Goal: Information Seeking & Learning: Learn about a topic

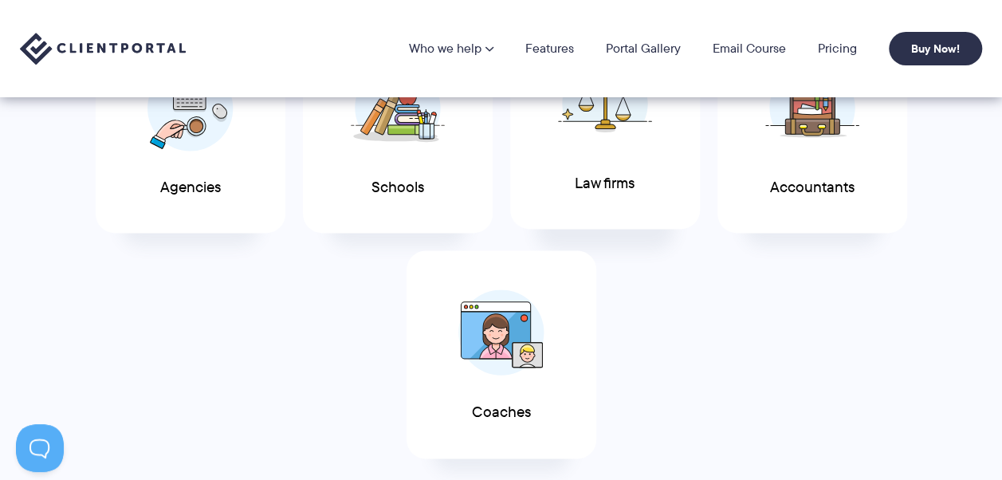
scroll to position [957, 0]
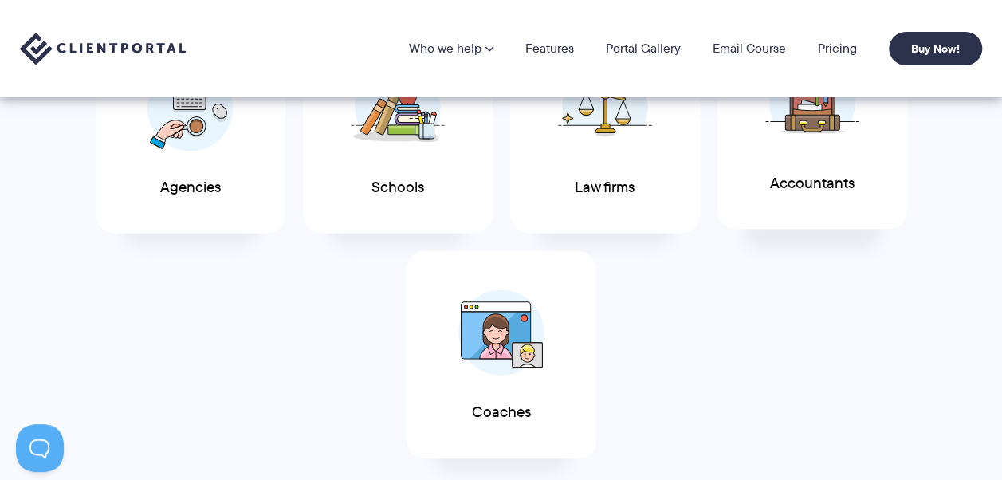
click at [761, 175] on div "Accountants" at bounding box center [813, 126] width 190 height 208
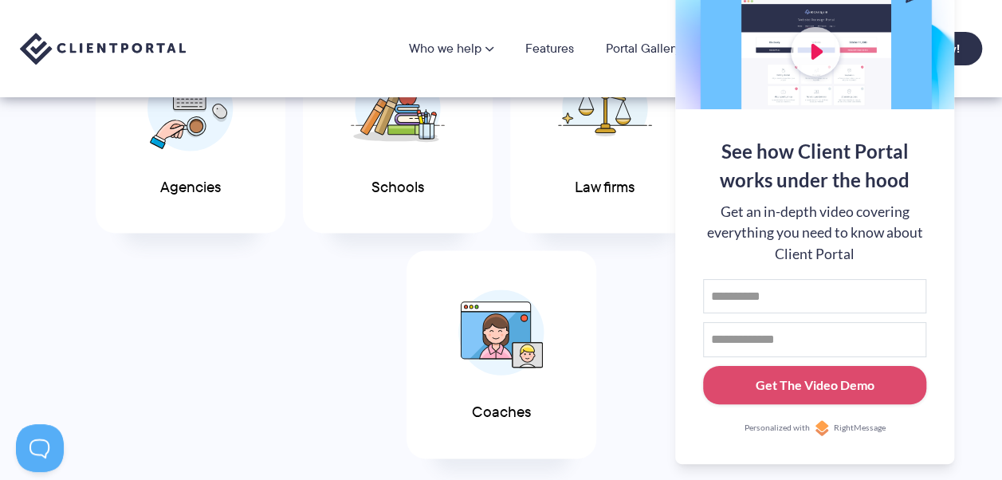
click at [582, 236] on div "Agencies Schools Law firms Accountants Coaches" at bounding box center [501, 242] width 980 height 451
click at [958, 187] on div "Agencies Schools Law firms Accountants Coaches" at bounding box center [501, 242] width 980 height 451
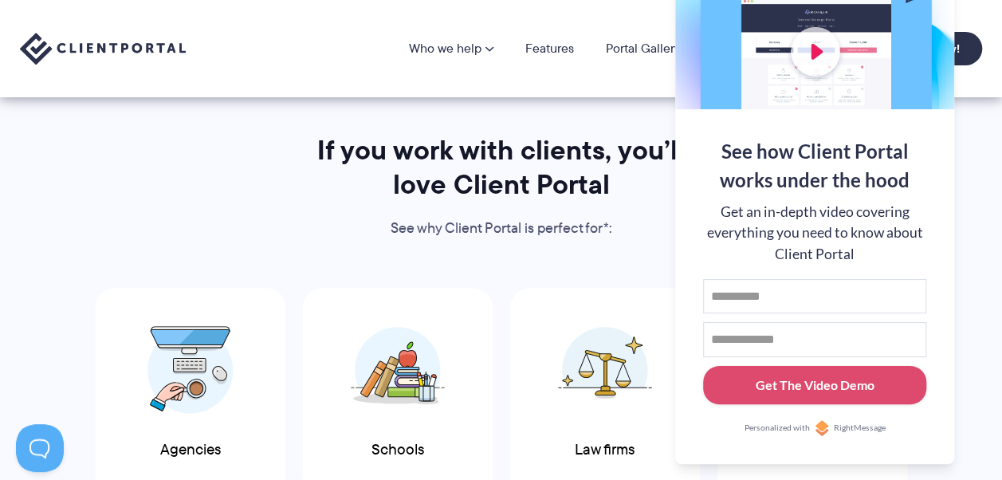
scroll to position [558, 0]
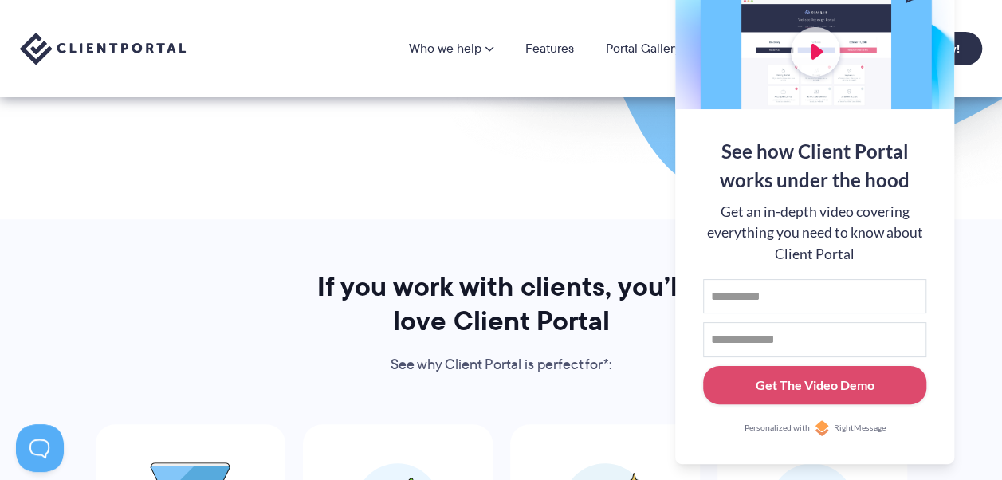
click at [537, 83] on div "Who we help Who we help View pricing Agencies See how Client Portal can help gi…" at bounding box center [501, 48] width 1002 height 97
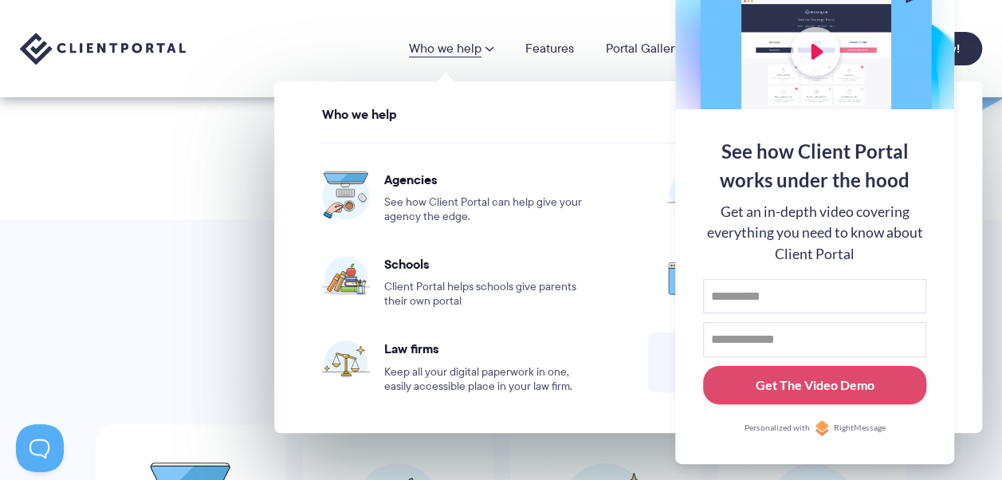
click at [443, 47] on link "Who we help" at bounding box center [451, 48] width 85 height 13
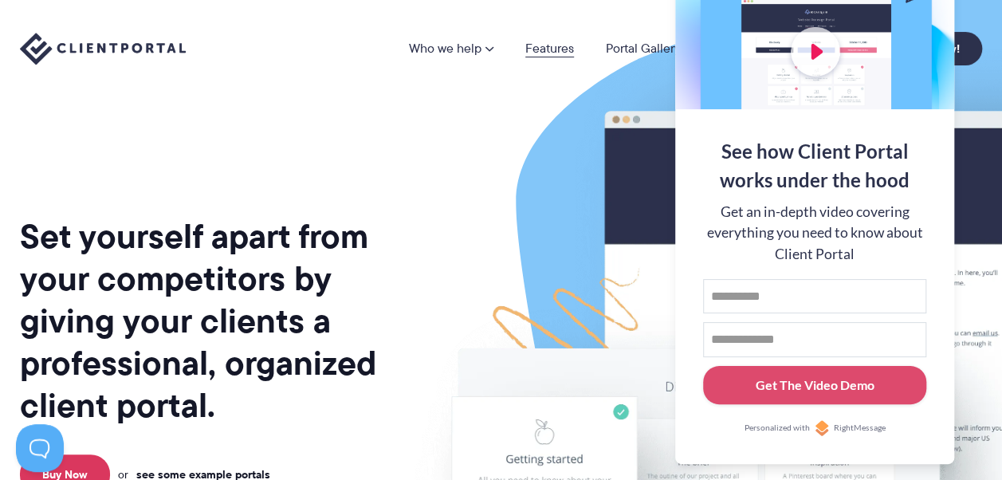
click at [544, 45] on link "Features" at bounding box center [549, 48] width 49 height 13
click at [879, 456] on div "See how Client Portal works under the hood Get an in-depth video covering every…" at bounding box center [814, 286] width 279 height 355
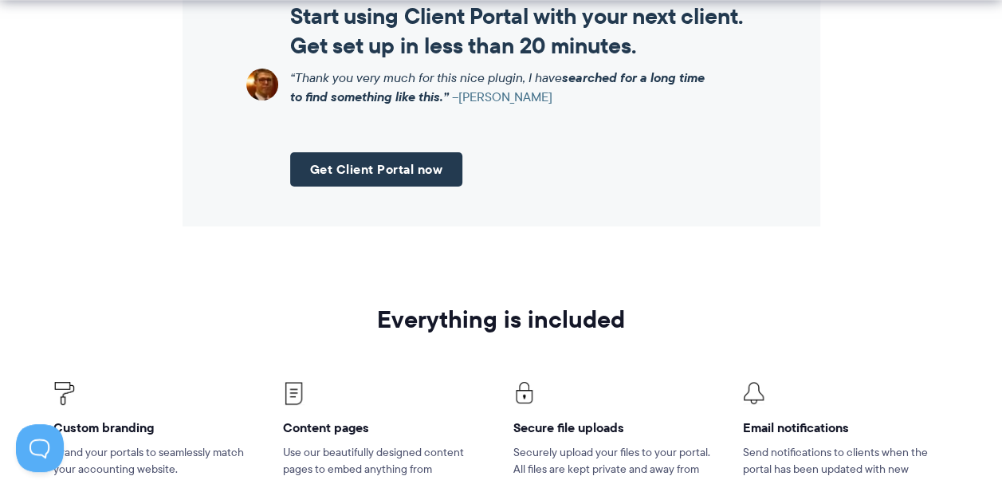
scroll to position [2153, 0]
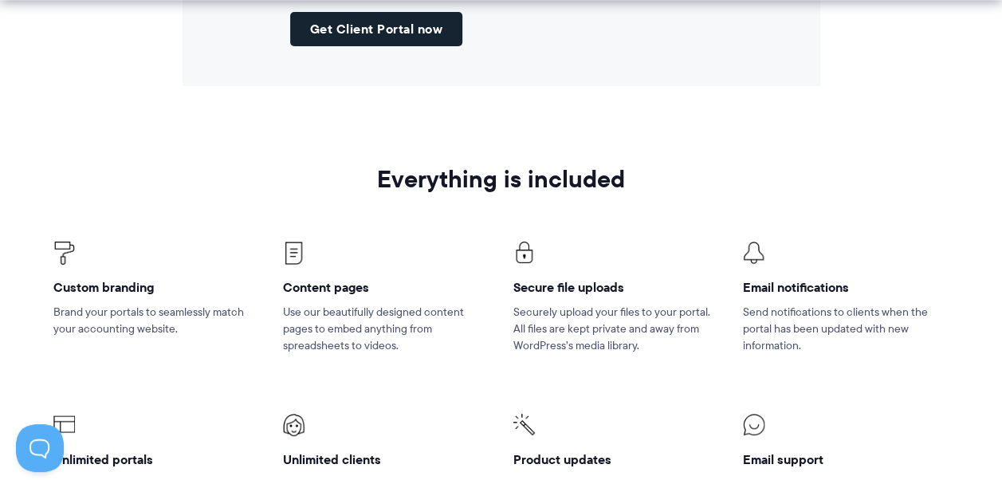
click at [394, 20] on link "Get Client Portal now" at bounding box center [376, 29] width 173 height 34
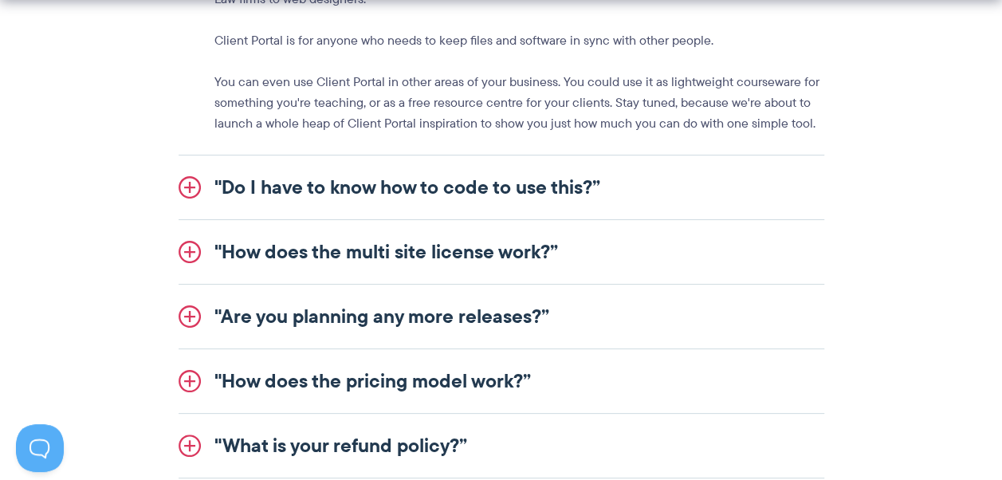
scroll to position [2073, 0]
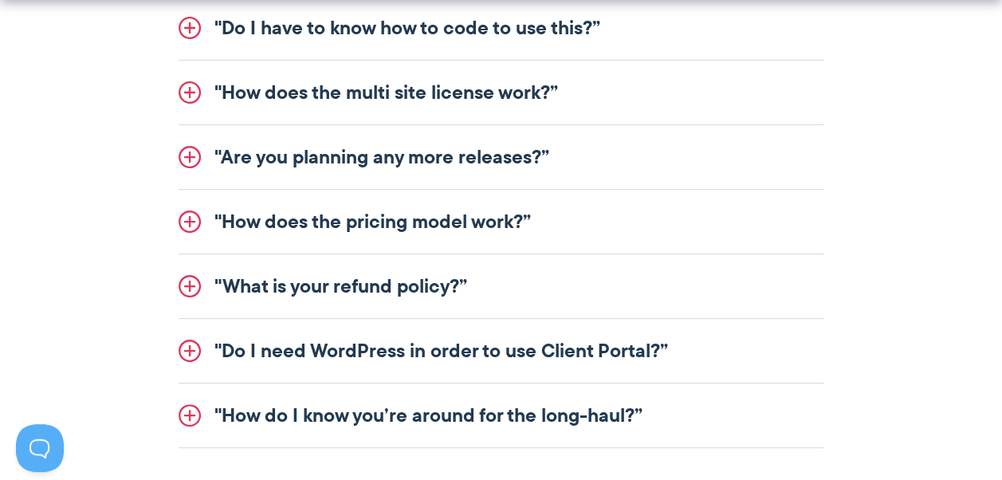
click at [568, 228] on link ""How does the pricing model work?”" at bounding box center [502, 222] width 646 height 64
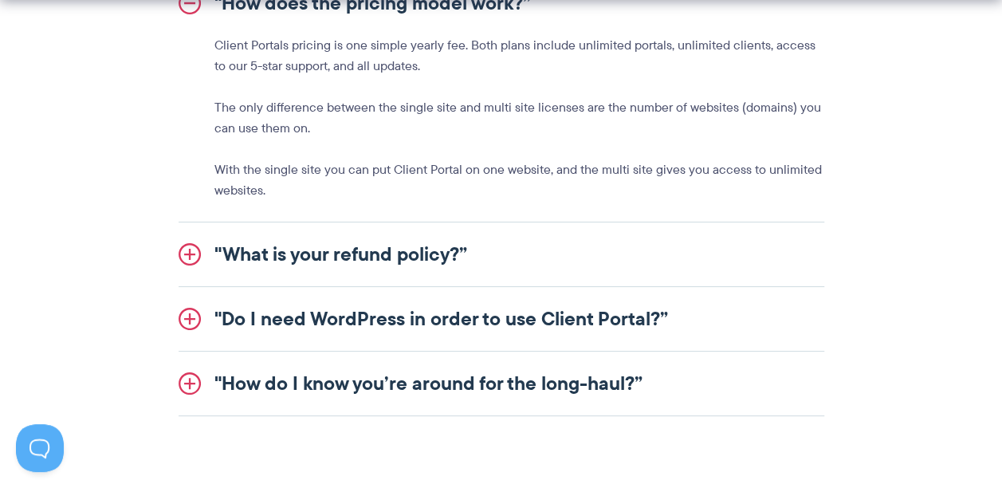
scroll to position [2205, 0]
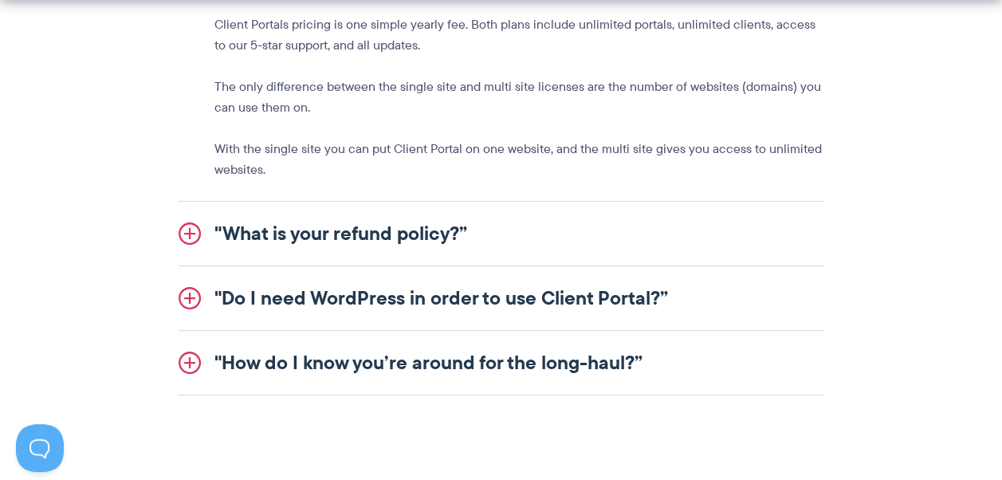
click at [643, 297] on link ""Do I need WordPress in order to use Client Portal?”" at bounding box center [502, 298] width 646 height 64
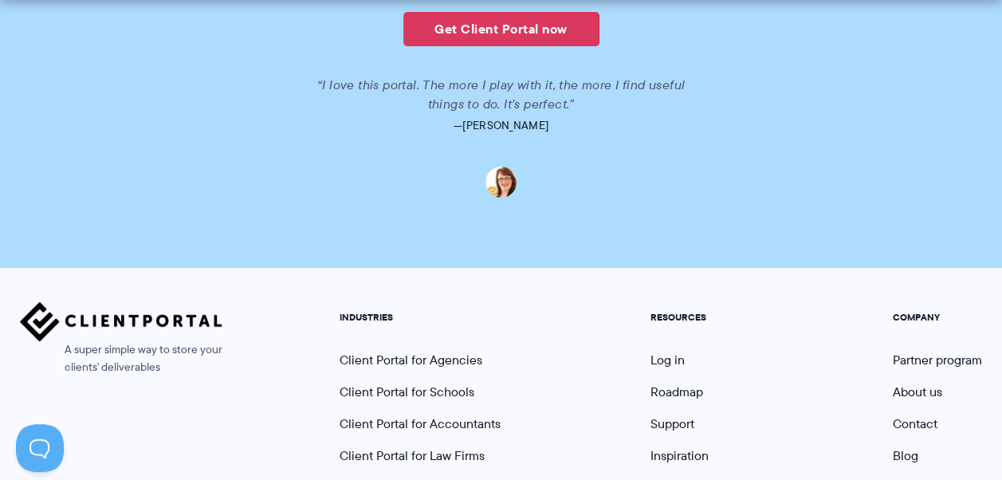
scroll to position [3959, 0]
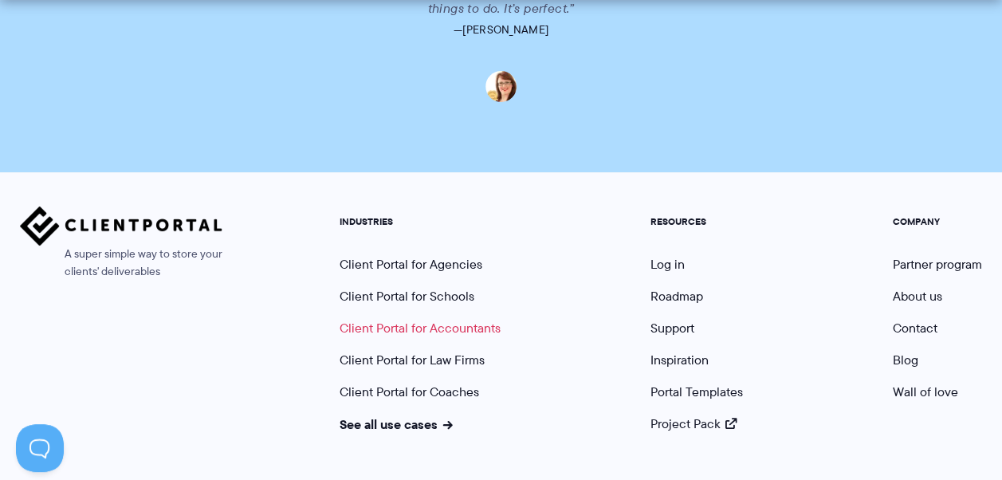
click at [445, 319] on link "Client Portal for Accountants" at bounding box center [420, 328] width 161 height 18
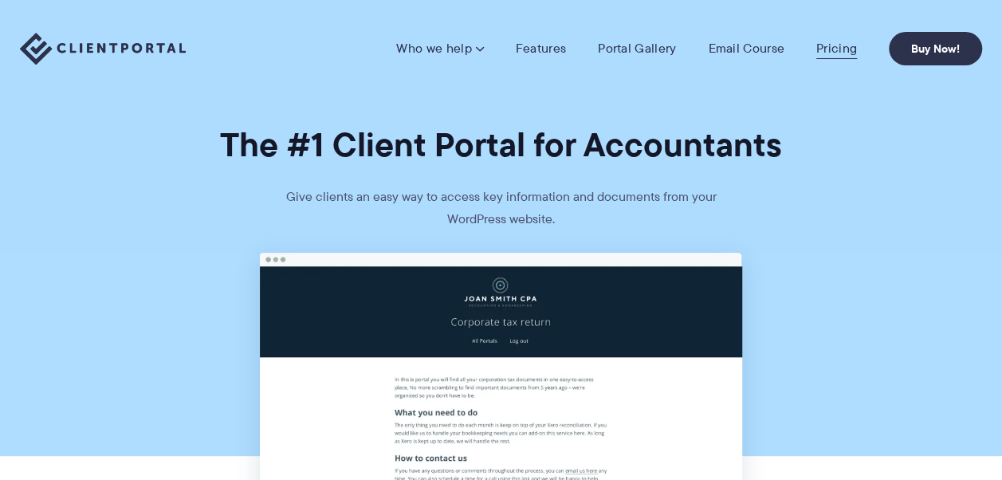
click at [843, 48] on link "Pricing" at bounding box center [836, 49] width 41 height 16
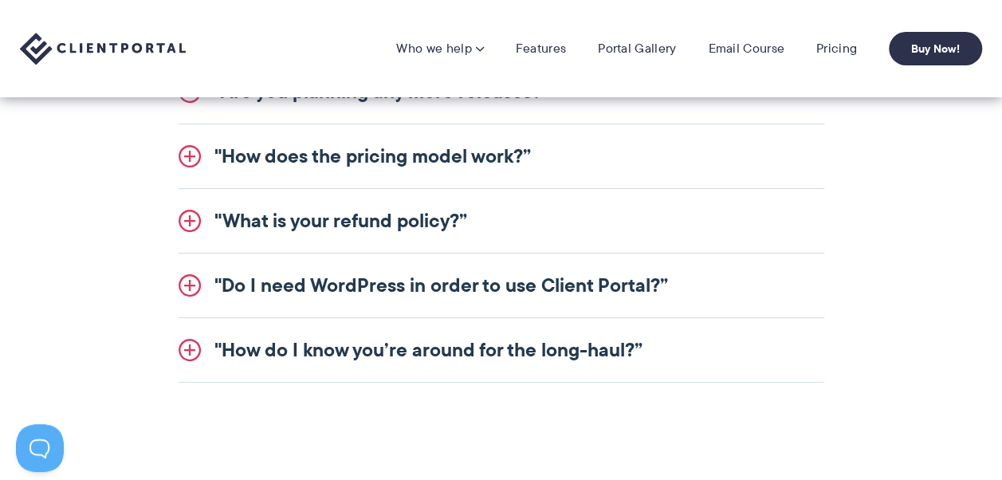
scroll to position [2365, 0]
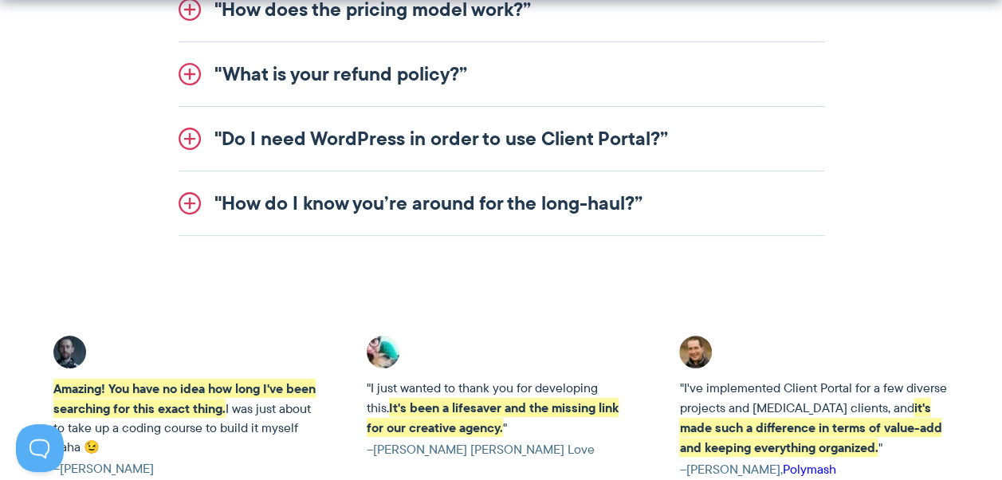
click at [309, 203] on link ""How do I know you’re around for the long-haul?”" at bounding box center [502, 203] width 646 height 64
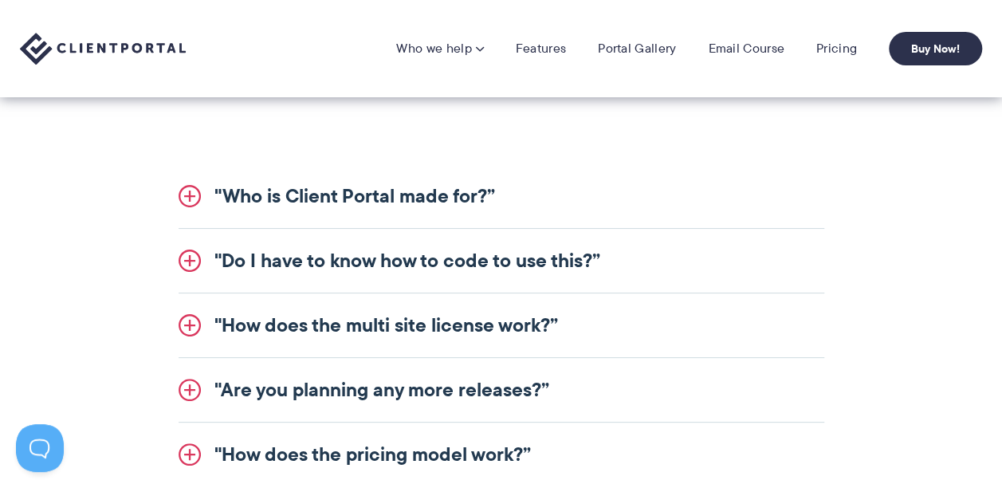
scroll to position [1700, 0]
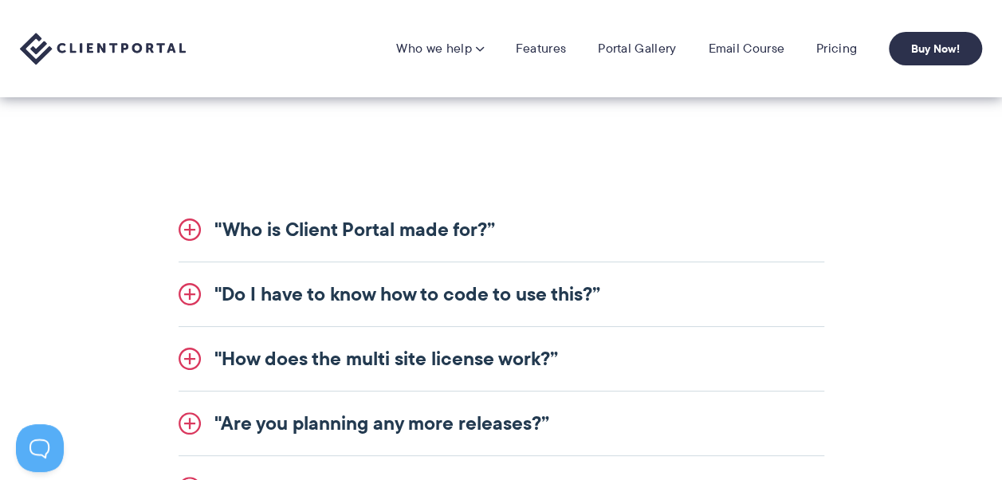
click at [320, 216] on link ""Who is Client Portal made for?”" at bounding box center [502, 230] width 646 height 64
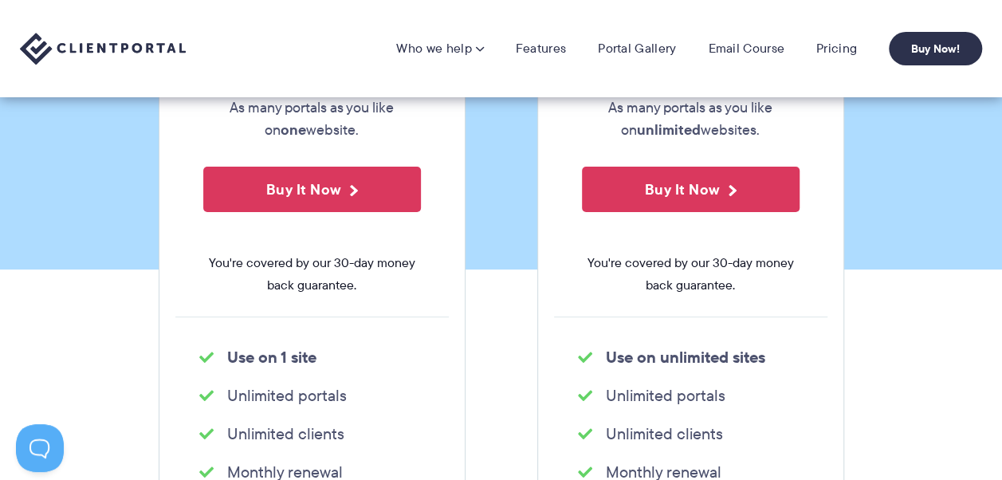
scroll to position [185, 0]
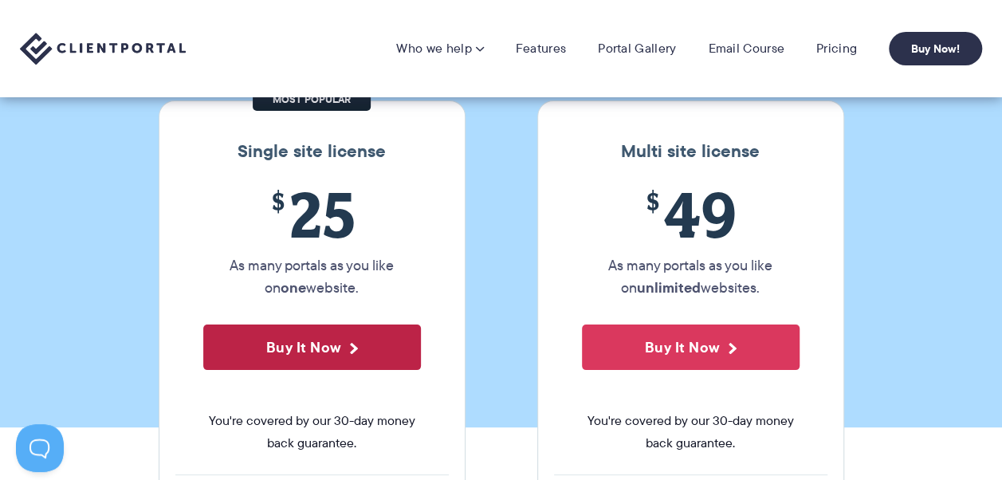
click at [291, 342] on button "Buy It Now" at bounding box center [312, 346] width 218 height 45
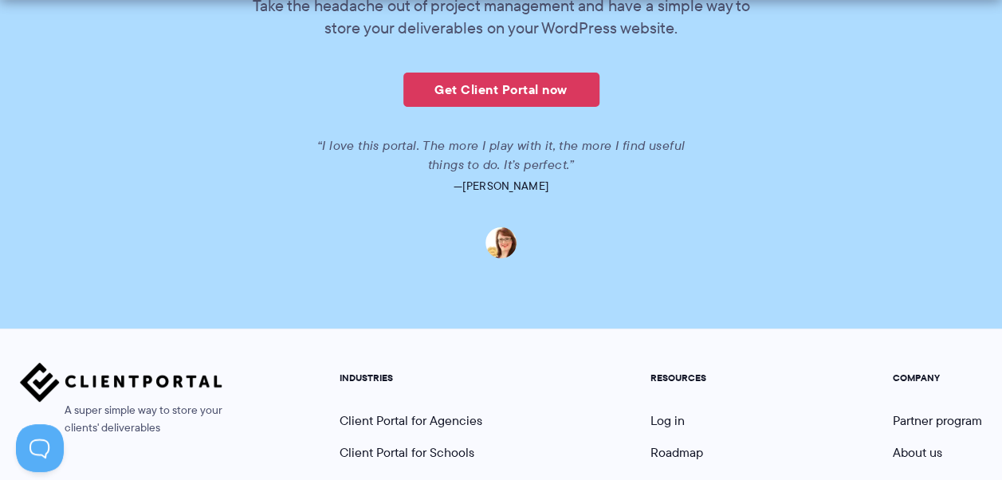
scroll to position [4119, 0]
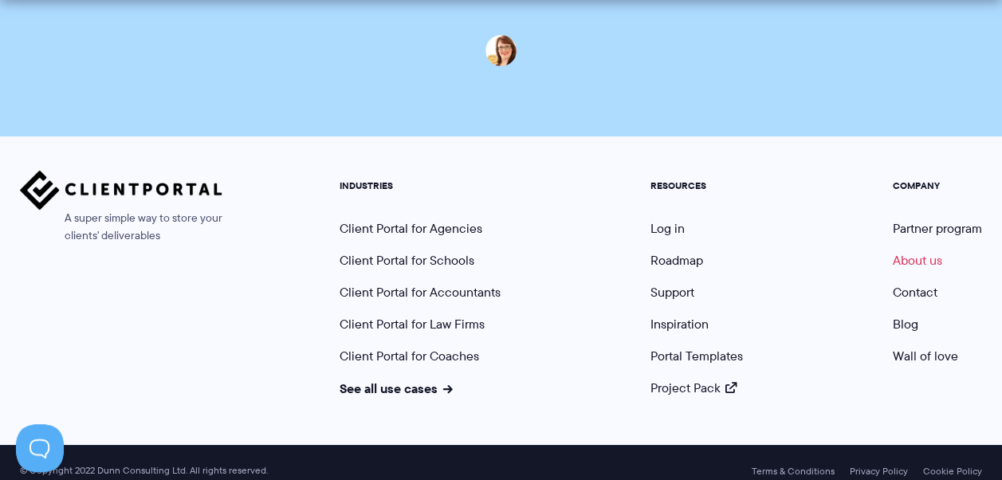
click at [918, 251] on link "About us" at bounding box center [917, 260] width 49 height 18
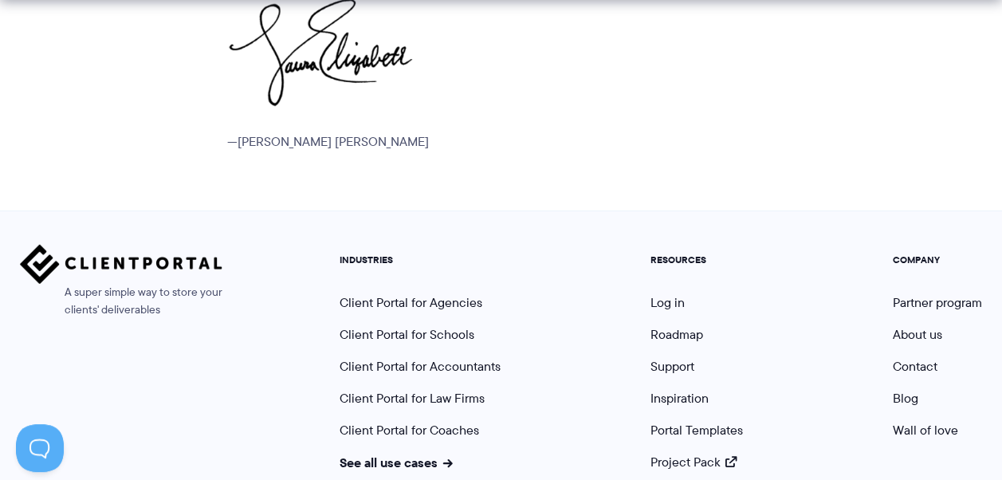
scroll to position [2248, 0]
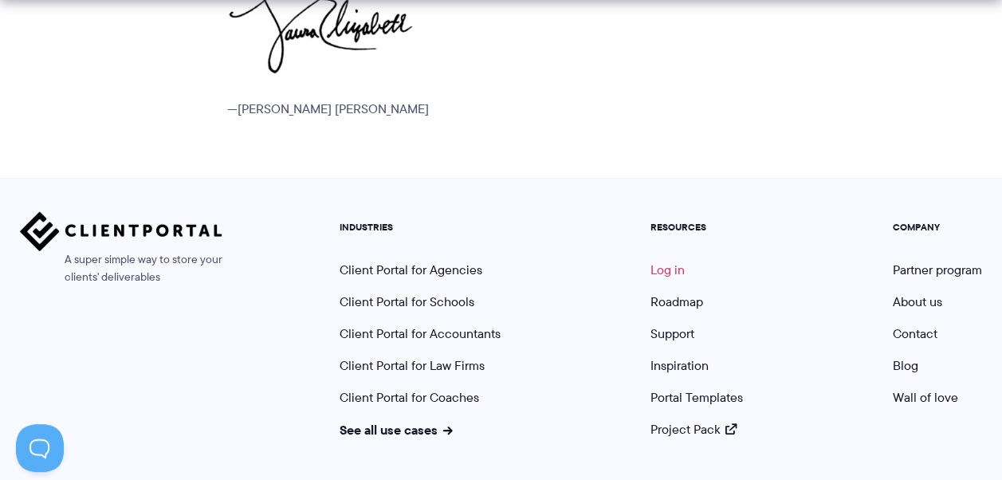
click at [660, 261] on link "Log in" at bounding box center [668, 270] width 34 height 18
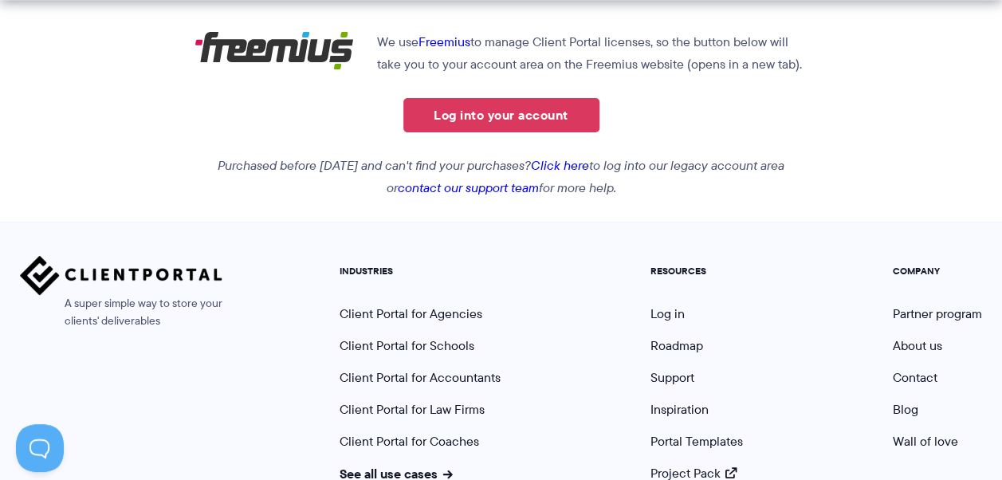
scroll to position [478, 0]
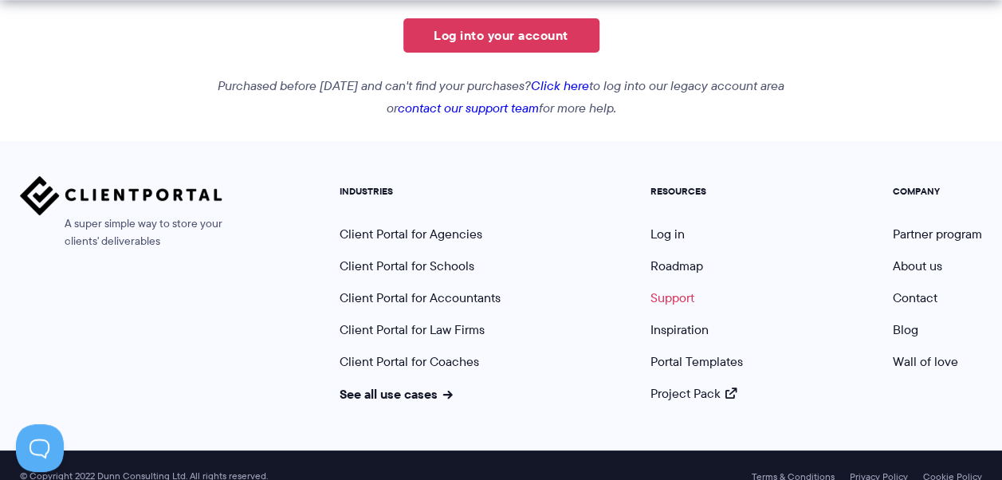
click at [659, 297] on link "Support" at bounding box center [673, 298] width 44 height 18
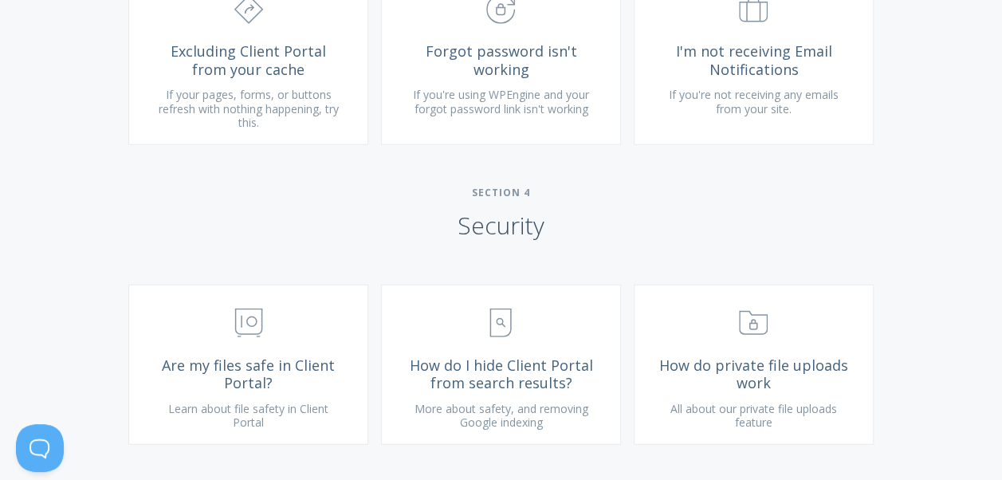
scroll to position [2073, 0]
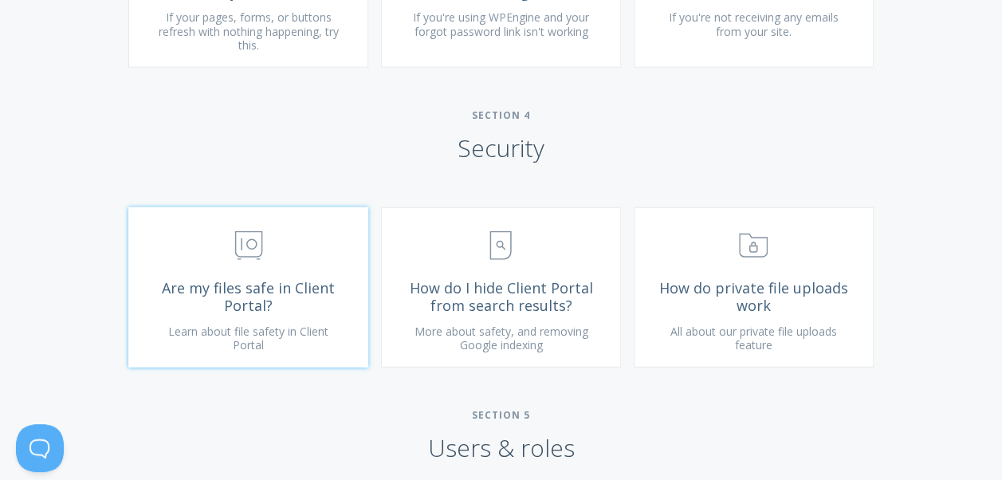
click at [209, 309] on span "Are my files safe in Client Portal?" at bounding box center [248, 297] width 191 height 36
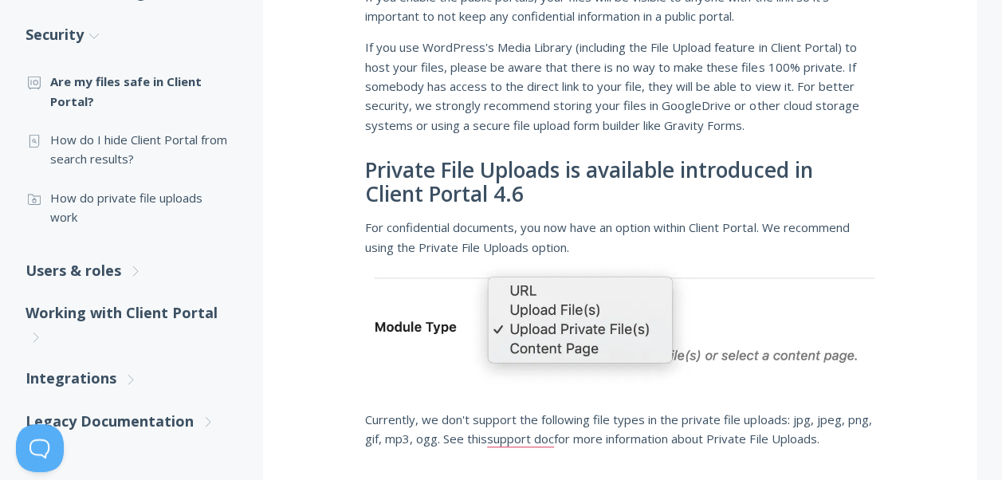
scroll to position [451, 0]
click at [197, 147] on link ".st0{fill:none;stroke:#000000;stroke-width:2;stroke-miterlimit:10;} Untitled-15…" at bounding box center [129, 150] width 206 height 58
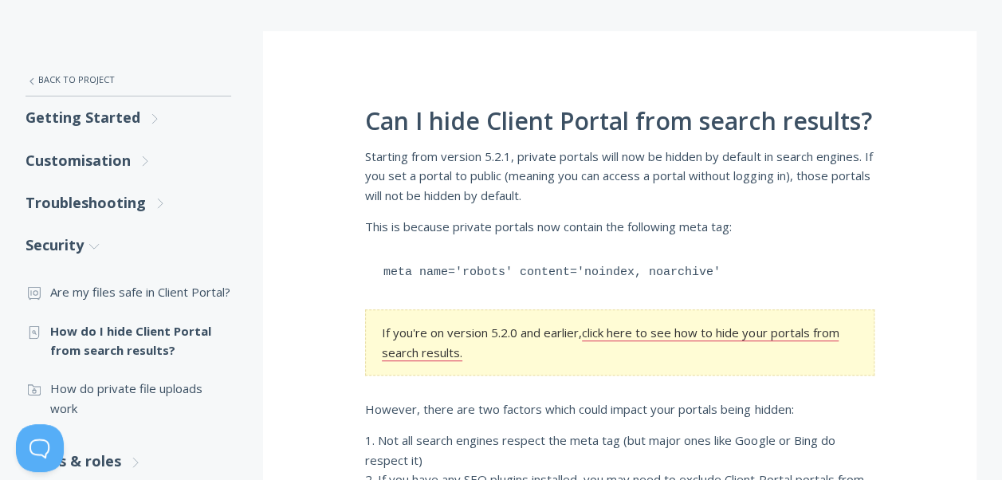
scroll to position [399, 0]
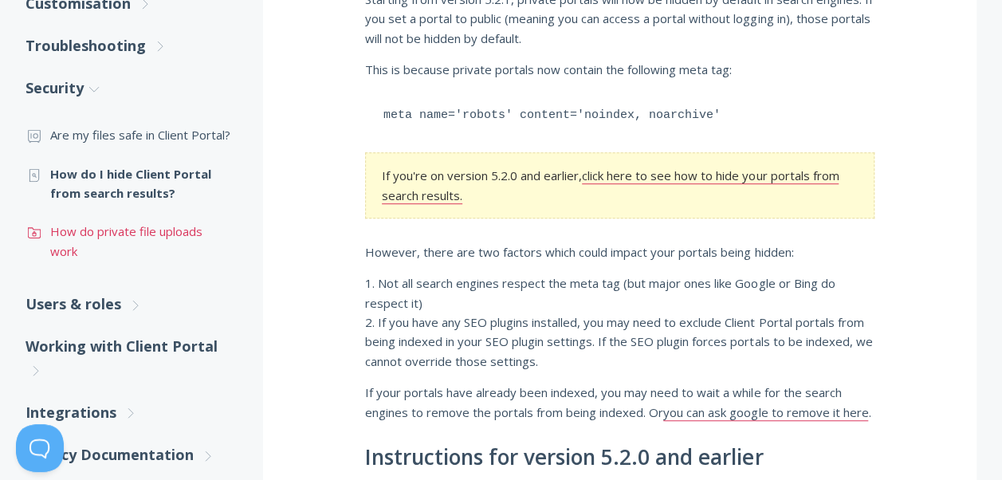
click at [171, 236] on link ".st0{fill:none;stroke:#000000;stroke-width:2;stroke-miterlimit:10;} Untitled-15…" at bounding box center [129, 241] width 206 height 58
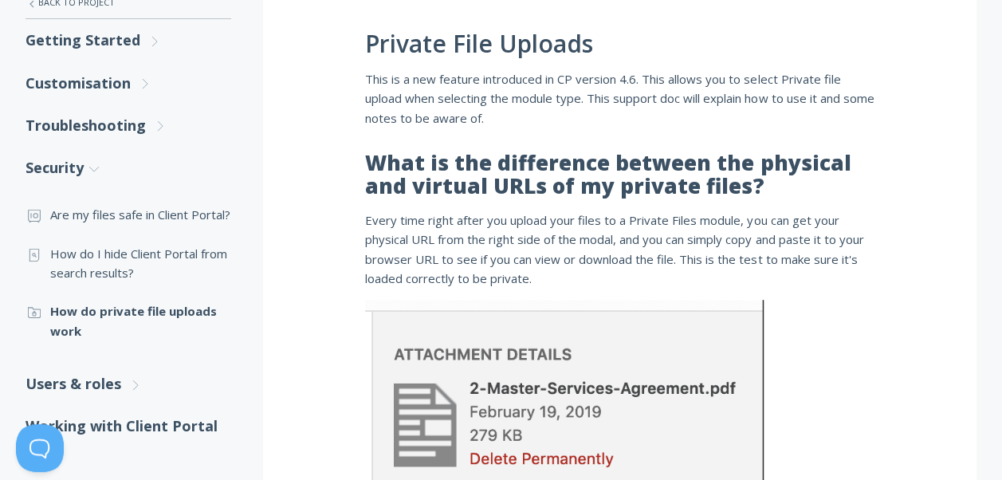
scroll to position [478, 0]
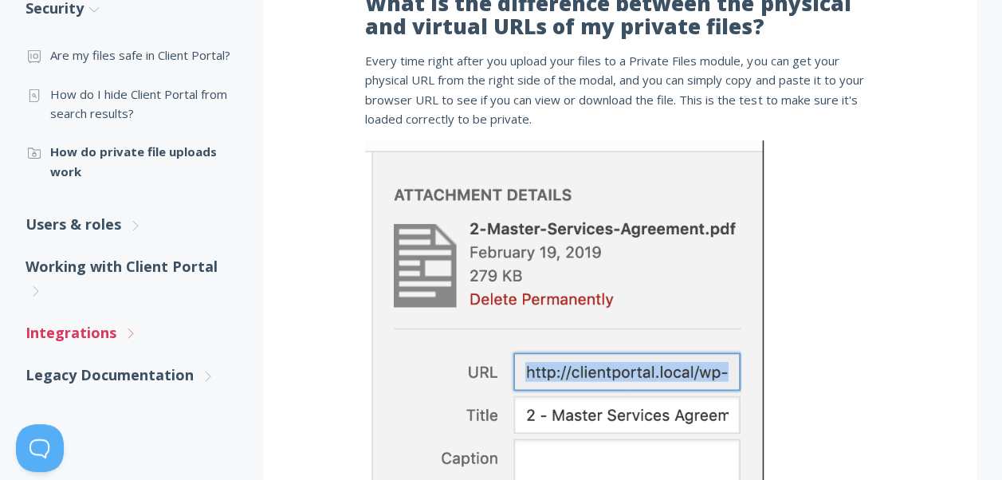
click at [61, 322] on link "Integrations .st0{fill:none;stroke:#000000;stroke-width:2;stroke-miterlimit:10;…" at bounding box center [129, 333] width 206 height 42
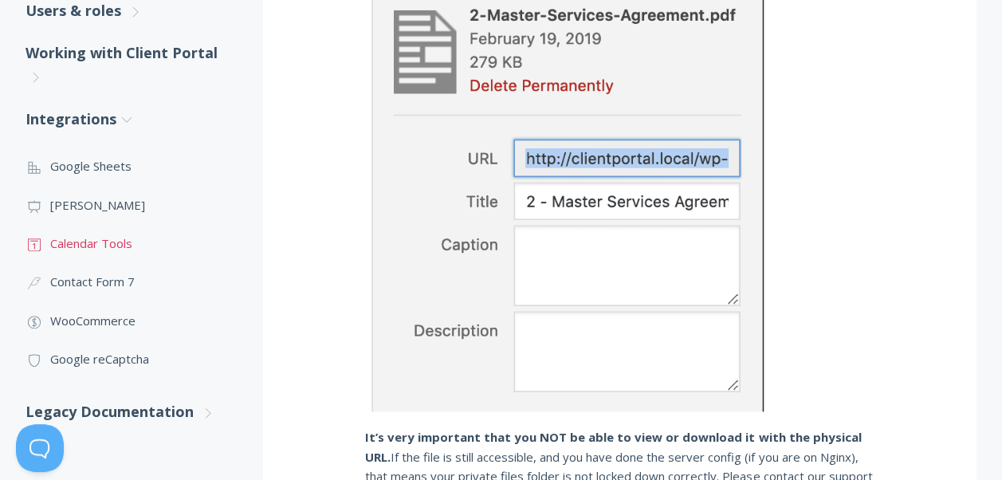
scroll to position [718, 0]
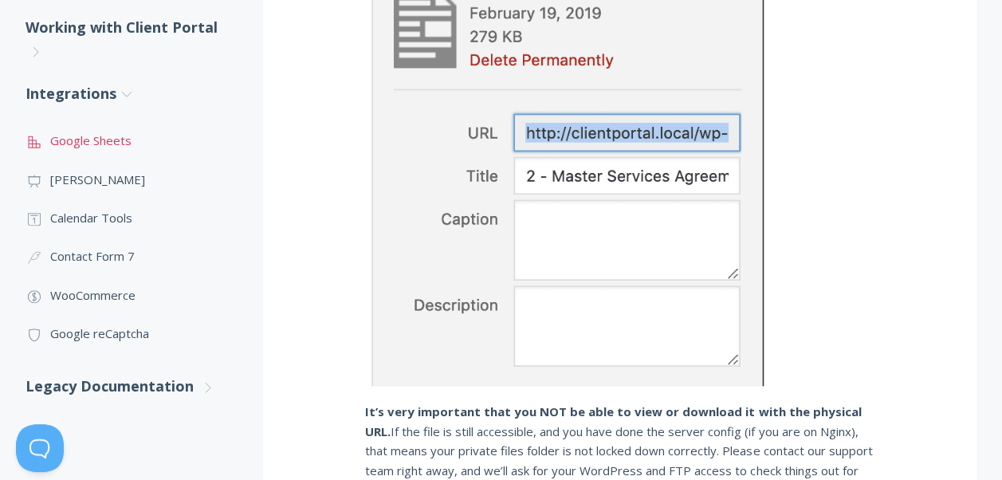
click at [134, 147] on link ".st0{fill:none;stroke:#000000;stroke-width:2;stroke-miterlimit:10;} 2. Design -…" at bounding box center [129, 140] width 206 height 38
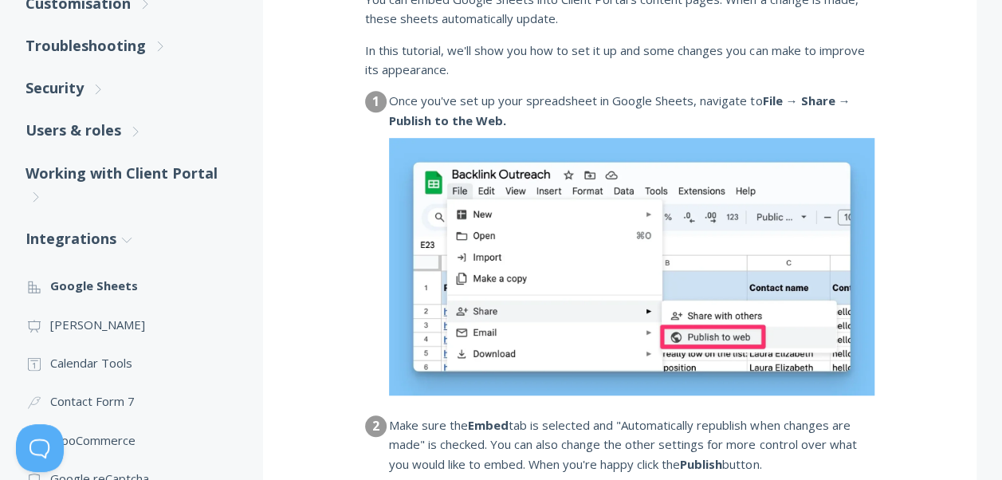
scroll to position [718, 0]
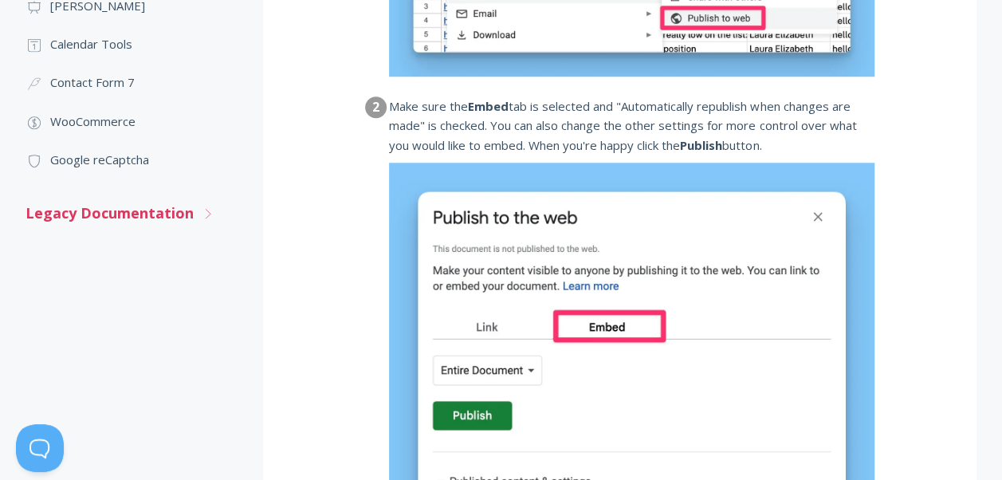
click at [156, 211] on link "Legacy Documentation .st0{fill:none;stroke:#000000;stroke-width:2;stroke-miterl…" at bounding box center [129, 213] width 206 height 42
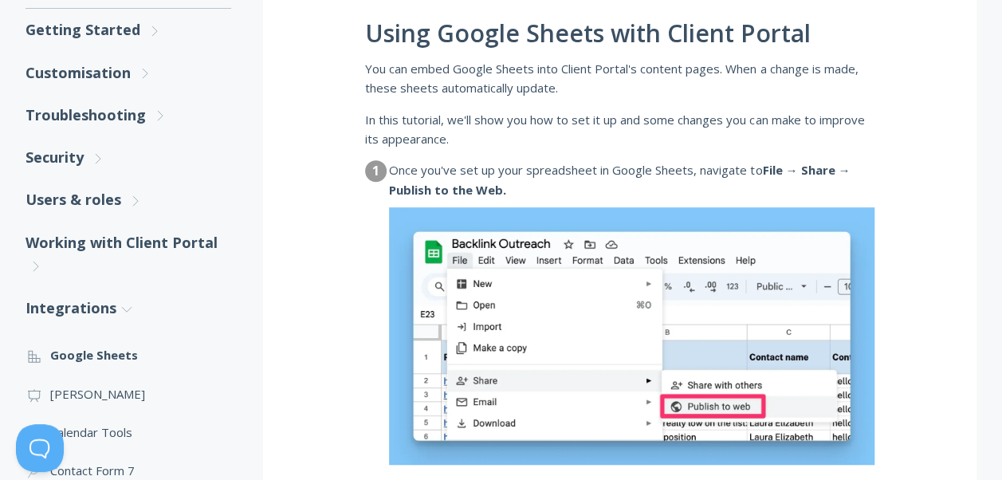
scroll to position [239, 0]
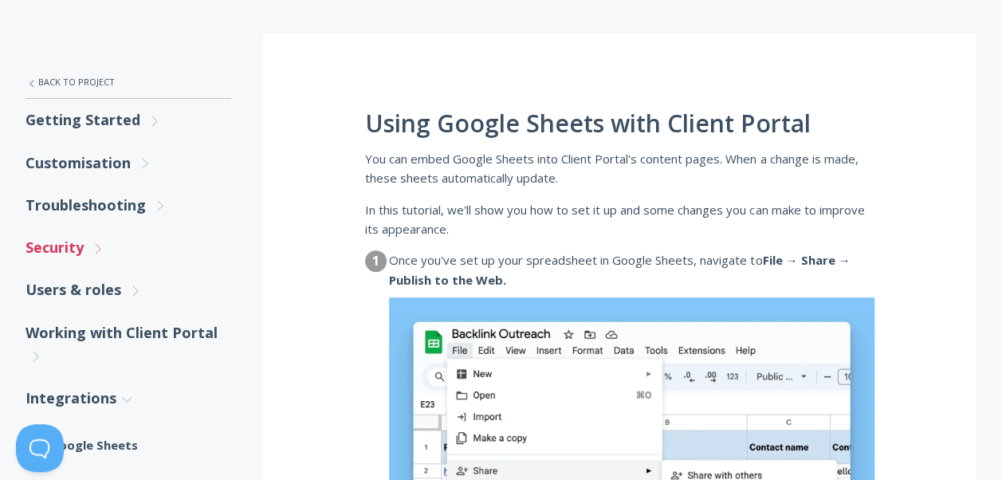
click at [91, 242] on icon ".st0{fill:none;stroke:#000000;stroke-width:2;stroke-miterlimit:10;} Untitled-27" at bounding box center [98, 249] width 14 height 14
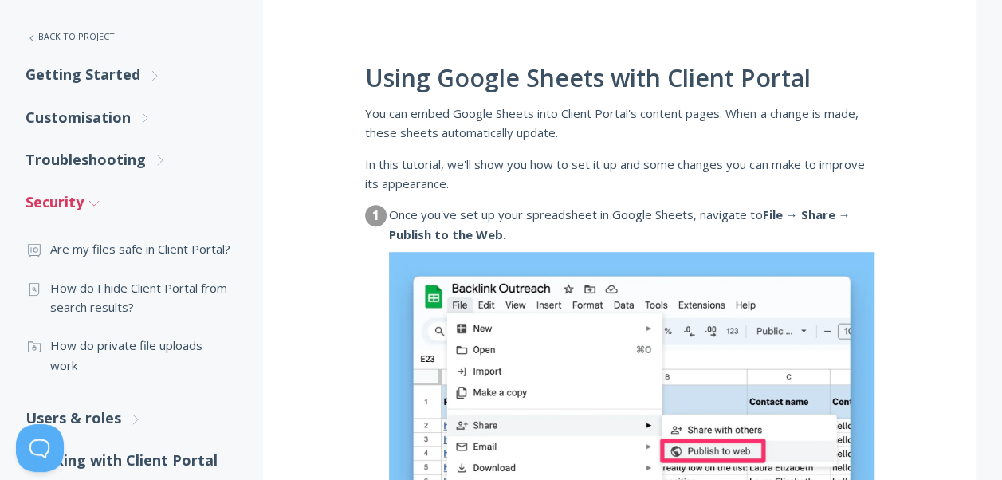
scroll to position [319, 0]
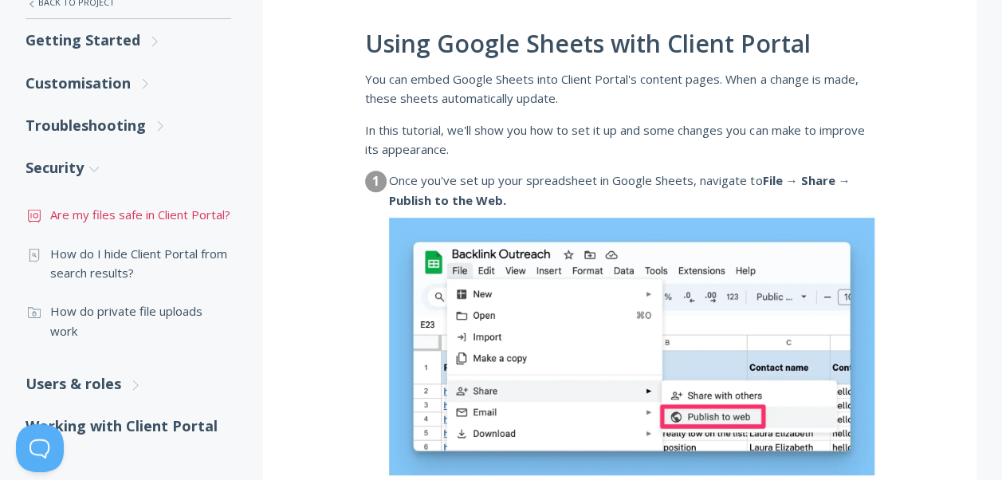
click at [198, 230] on link ".st0{fill:none;stroke:#000000;stroke-width:2;stroke-miterlimit:10;} Financial A…" at bounding box center [129, 214] width 206 height 38
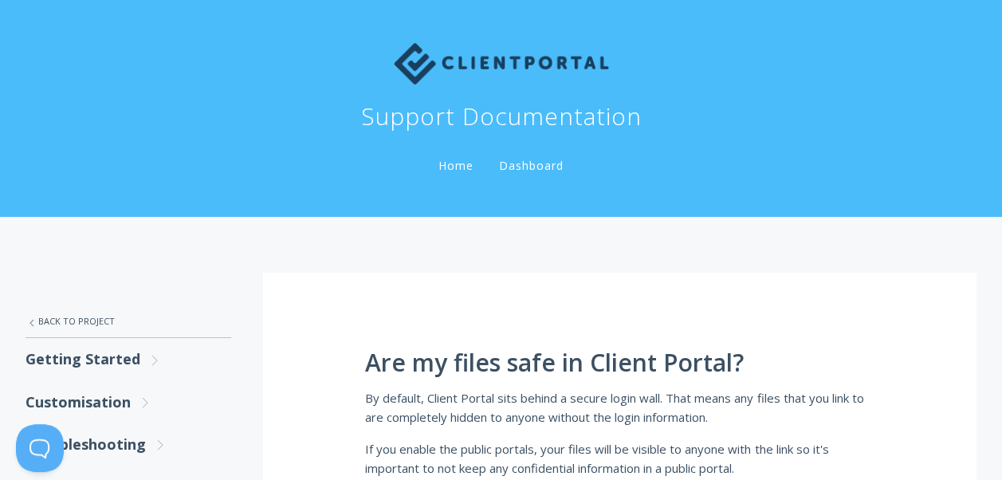
click at [542, 172] on link "Dashboard" at bounding box center [531, 165] width 71 height 15
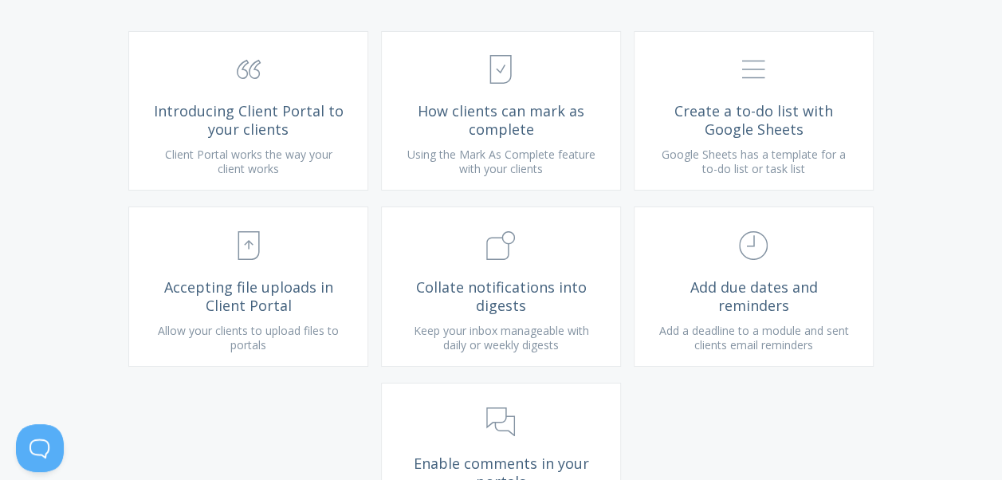
scroll to position [2870, 0]
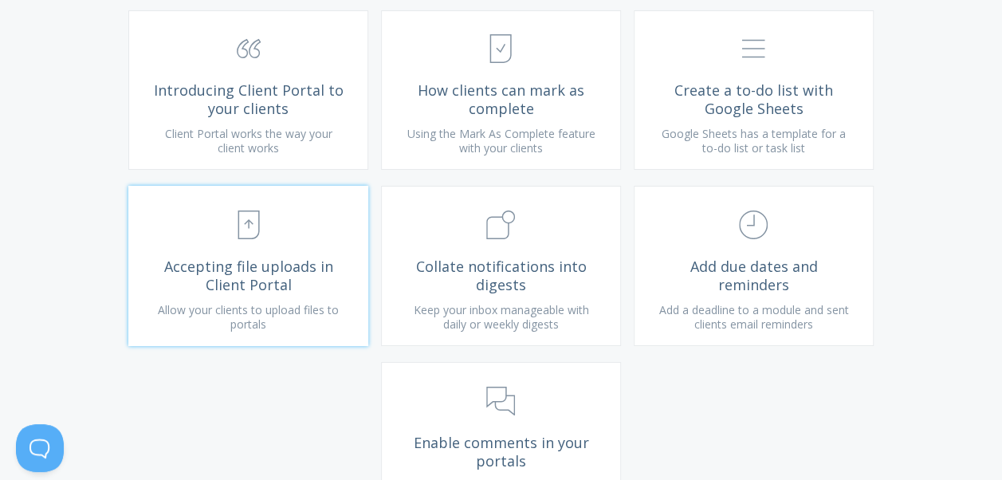
click at [183, 271] on span "Accepting file uploads in Client Portal" at bounding box center [248, 276] width 191 height 36
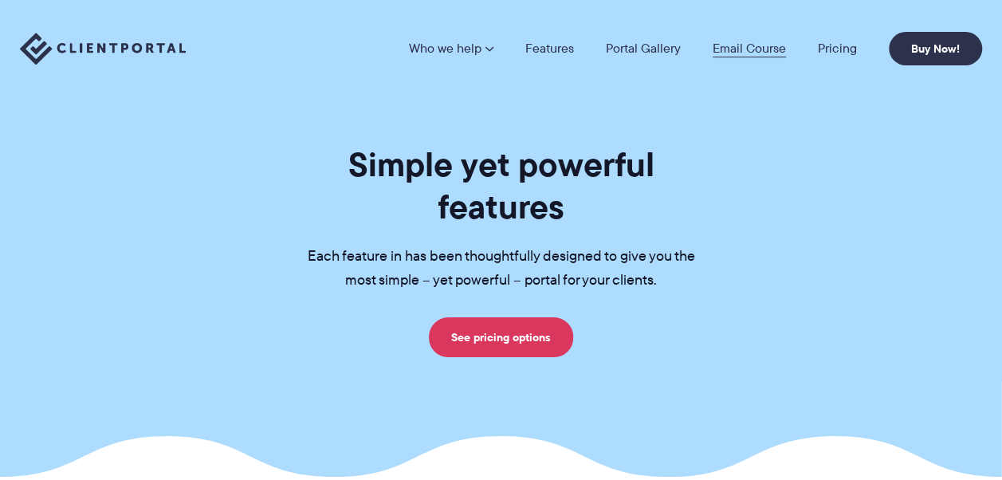
click at [733, 49] on link "Email Course" at bounding box center [749, 48] width 73 height 13
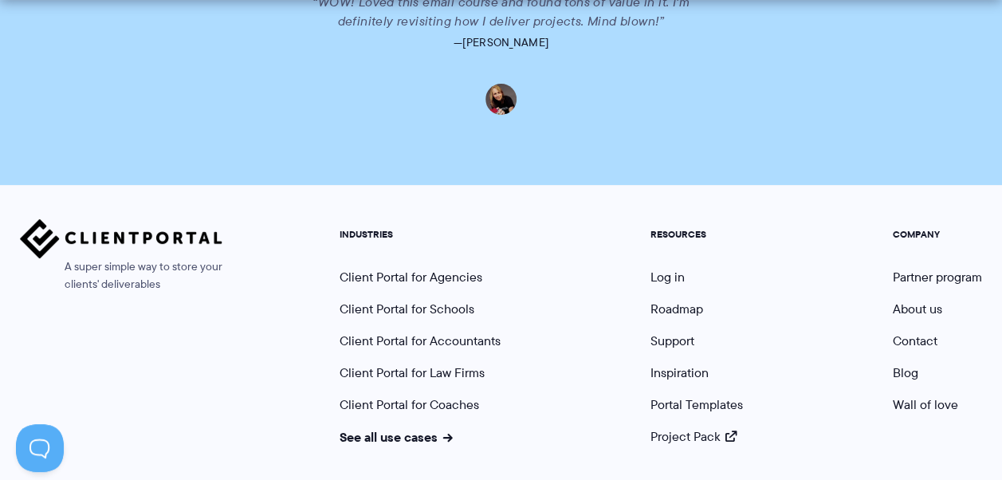
scroll to position [3565, 0]
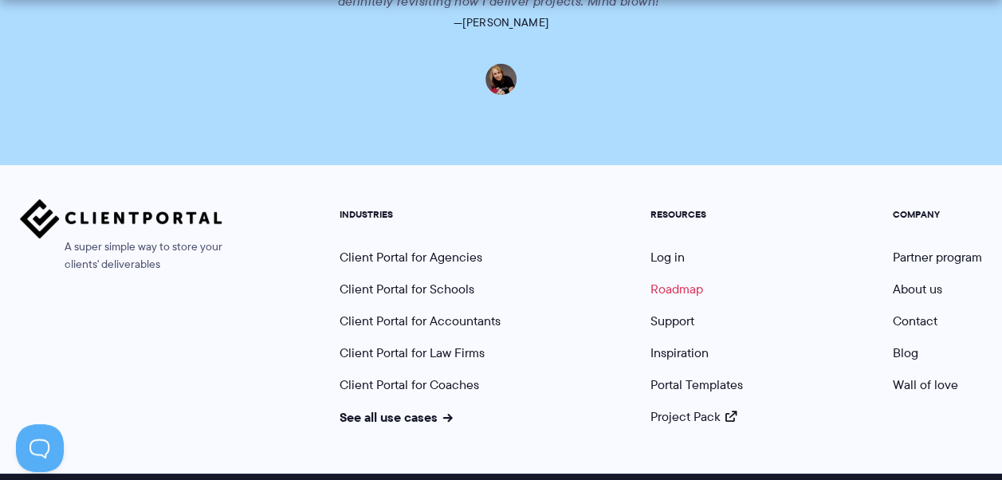
click at [659, 280] on link "Roadmap" at bounding box center [677, 289] width 53 height 18
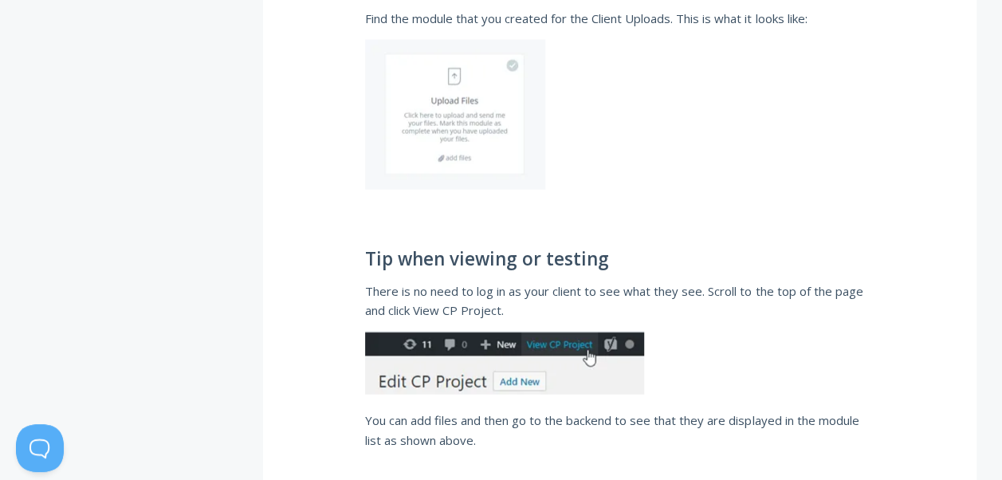
scroll to position [1754, 0]
